Goal: Information Seeking & Learning: Learn about a topic

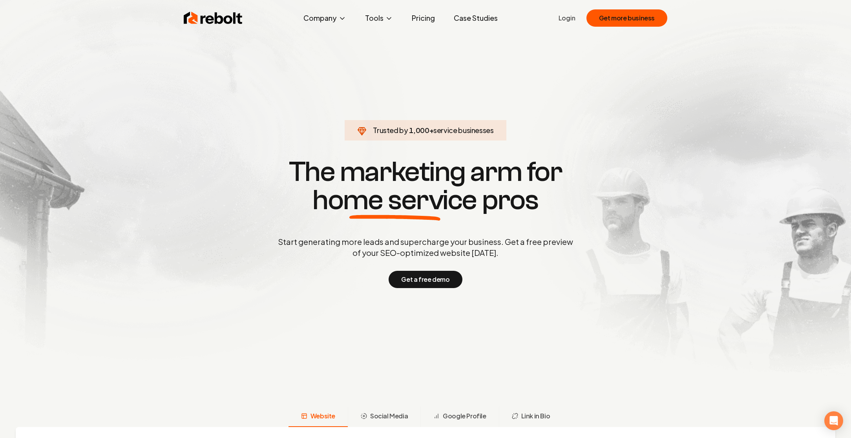
click at [433, 23] on link "Pricing" at bounding box center [424, 18] width 36 height 16
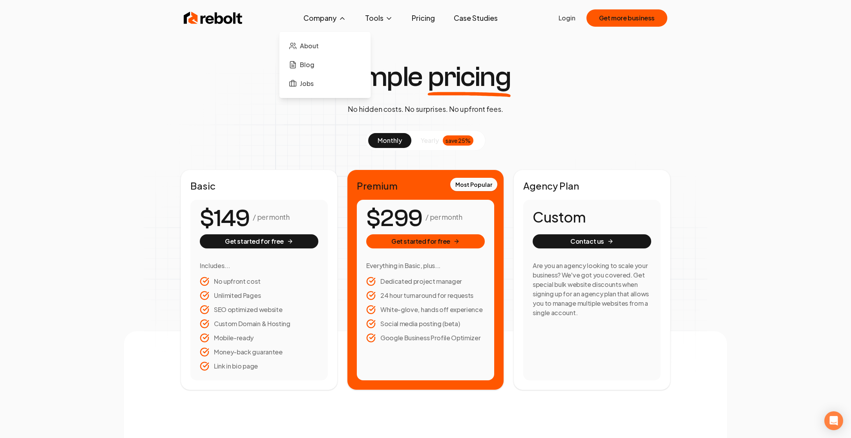
click at [333, 20] on button "Company" at bounding box center [324, 18] width 55 height 16
click at [306, 51] on link "About" at bounding box center [325, 46] width 79 height 16
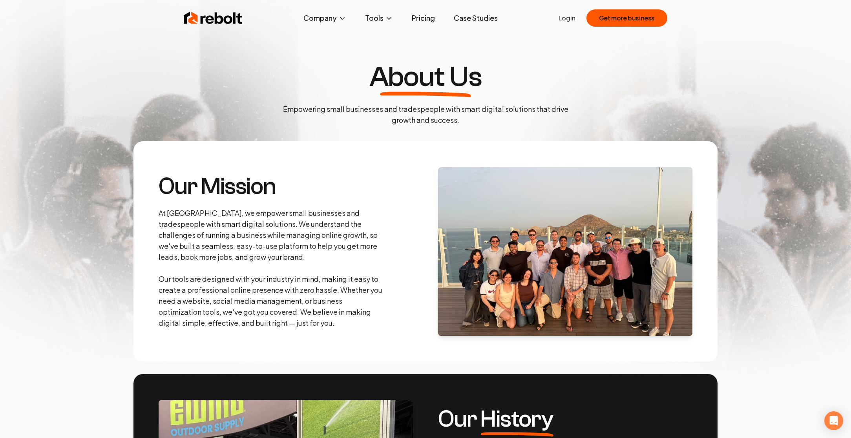
click at [236, 20] on img at bounding box center [213, 18] width 59 height 16
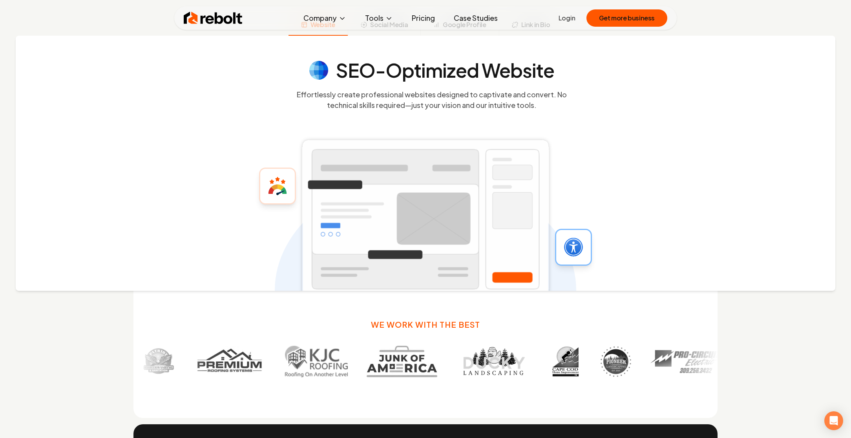
scroll to position [315, 0]
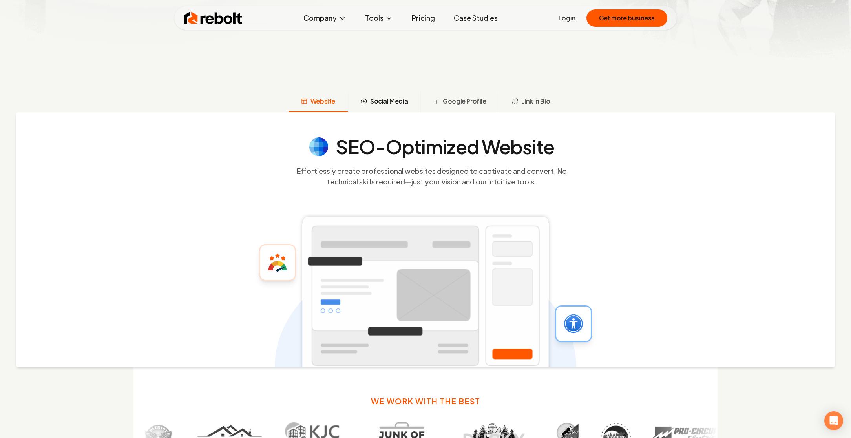
click at [397, 101] on span "Social Media" at bounding box center [389, 101] width 38 height 9
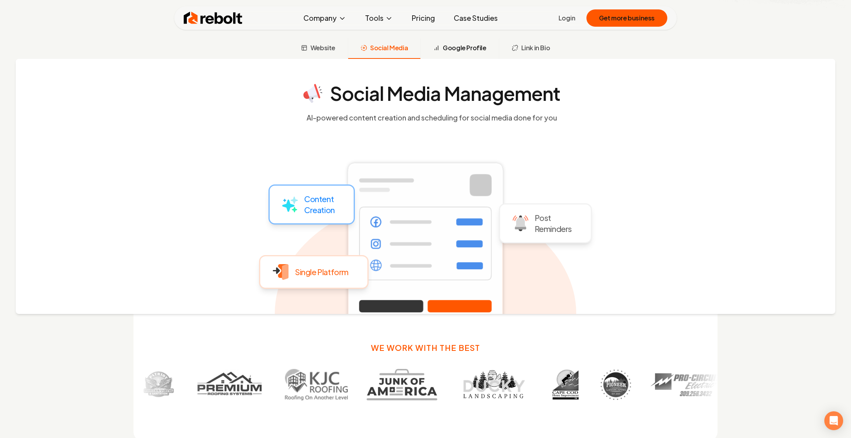
click at [487, 51] on button "Google Profile" at bounding box center [460, 48] width 78 height 20
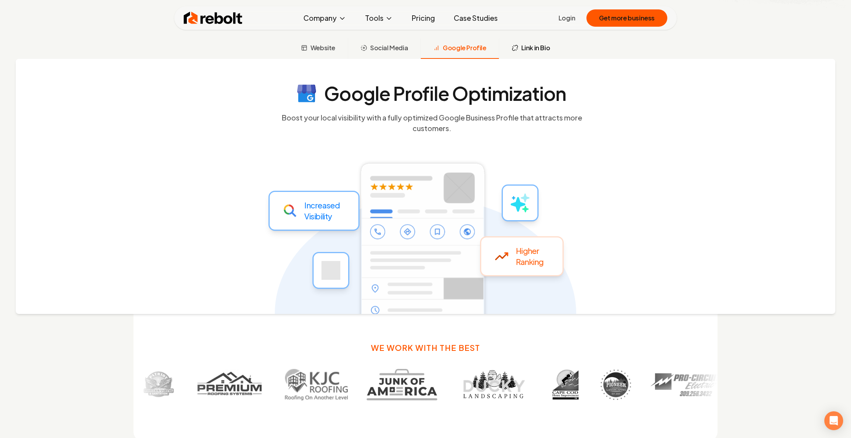
click at [524, 51] on span "Link in Bio" at bounding box center [536, 47] width 29 height 9
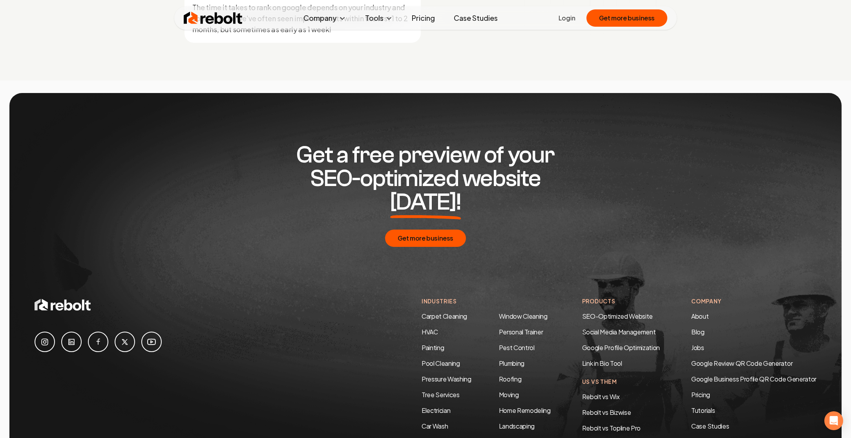
scroll to position [3794, 0]
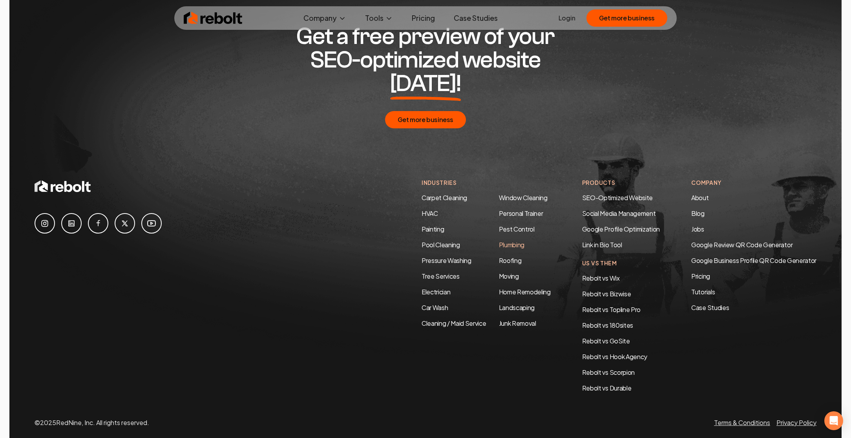
click at [514, 241] on link "Plumbing" at bounding box center [512, 245] width 26 height 8
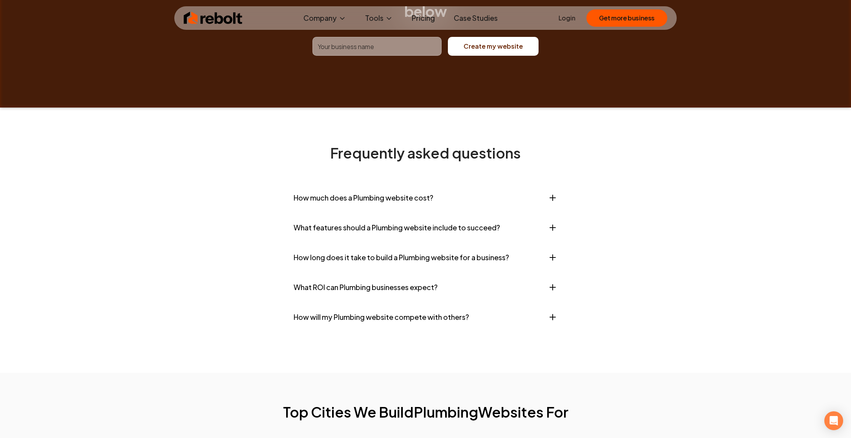
scroll to position [3767, 0]
